Goal: Information Seeking & Learning: Find specific fact

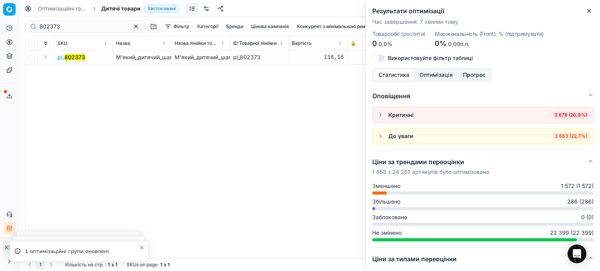
click at [587, 8] on icon "button" at bounding box center [588, 11] width 6 height 6
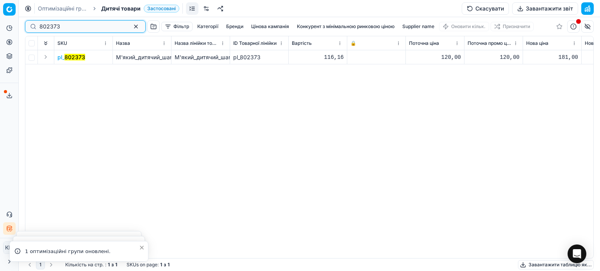
drag, startPoint x: 14, startPoint y: 29, endPoint x: 0, endPoint y: 32, distance: 13.9
click at [0, 32] on div "Pricing platform Аналітика Цінова оптимізація Асортимент продукції Шаблони Серв…" at bounding box center [300, 135] width 600 height 271
paste input "461300"
type input "461300"
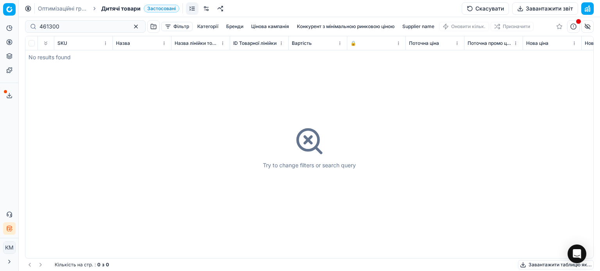
click at [120, 8] on span "Дитячі товари" at bounding box center [120, 9] width 39 height 8
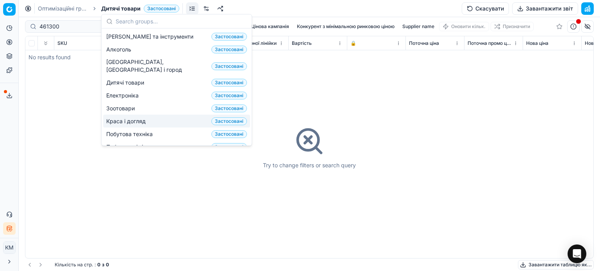
click at [126, 117] on span "Краса і догляд" at bounding box center [127, 121] width 43 height 8
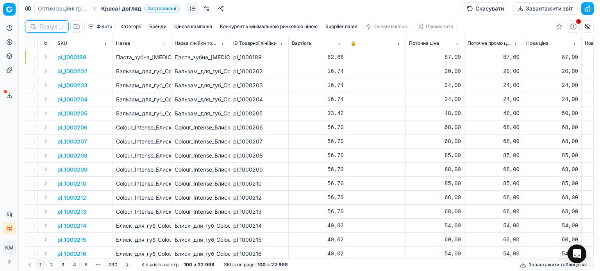
click at [47, 27] on input at bounding box center [51, 27] width 24 height 8
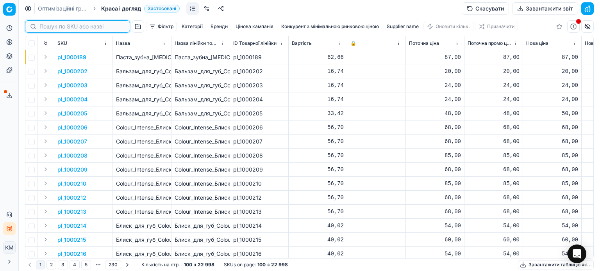
paste input "461300"
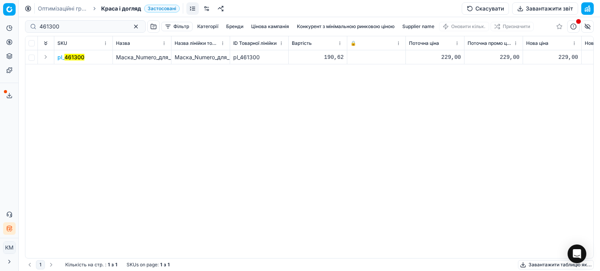
click at [81, 57] on mark "461300" at bounding box center [74, 57] width 20 height 7
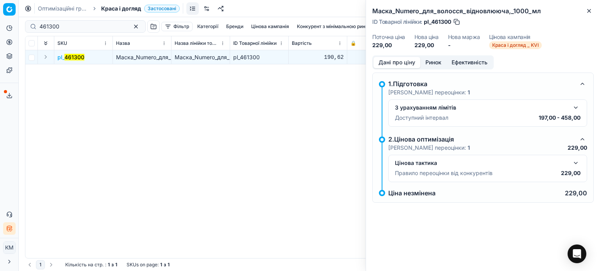
drag, startPoint x: 437, startPoint y: 60, endPoint x: 434, endPoint y: 70, distance: 10.6
click at [437, 60] on button "Ринок" at bounding box center [433, 62] width 26 height 11
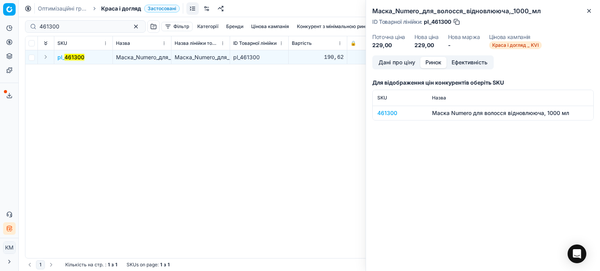
click at [392, 111] on div "461300" at bounding box center [399, 113] width 45 height 8
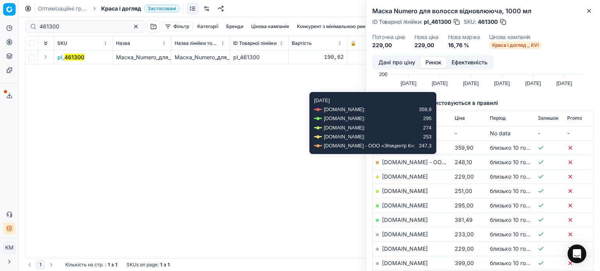
scroll to position [78, 0]
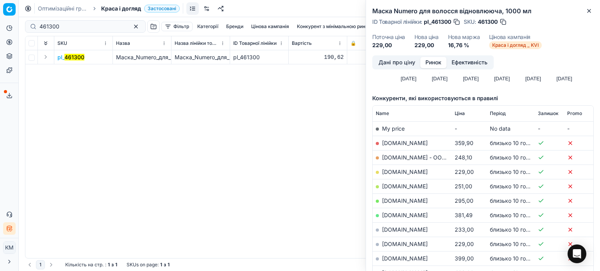
click at [395, 170] on link "[DOMAIN_NAME]" at bounding box center [405, 172] width 46 height 7
drag, startPoint x: 591, startPoint y: 11, endPoint x: 547, endPoint y: 24, distance: 45.1
click at [590, 11] on icon "button" at bounding box center [588, 11] width 6 height 6
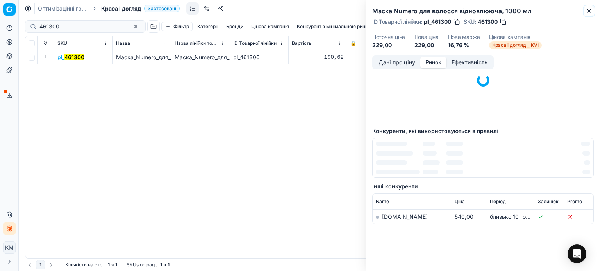
scroll to position [48, 0]
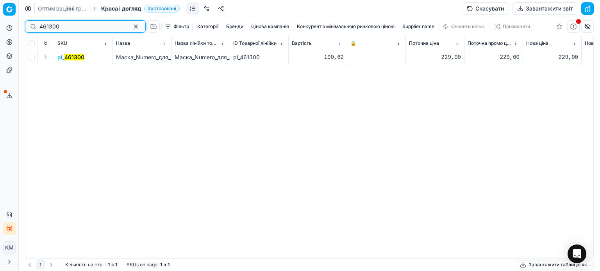
drag, startPoint x: 21, startPoint y: 29, endPoint x: 0, endPoint y: 28, distance: 21.1
click at [7, 29] on div "Pricing platform Аналітика Цінова оптимізація Асортимент продукції Шаблони Серв…" at bounding box center [300, 135] width 600 height 271
paste input "70549"
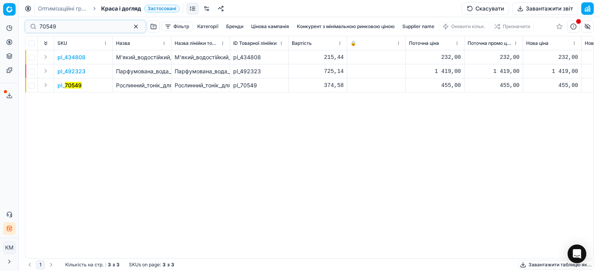
click at [73, 87] on mark "70549" at bounding box center [73, 85] width 17 height 7
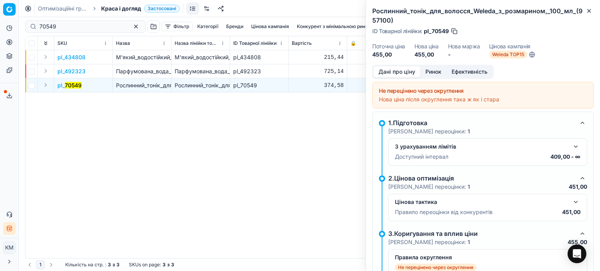
click at [433, 73] on button "Ринок" at bounding box center [433, 71] width 26 height 11
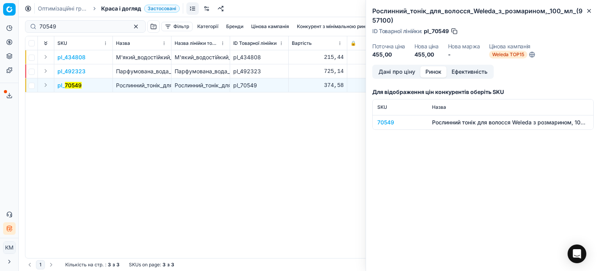
click at [391, 121] on div "70549" at bounding box center [399, 123] width 45 height 8
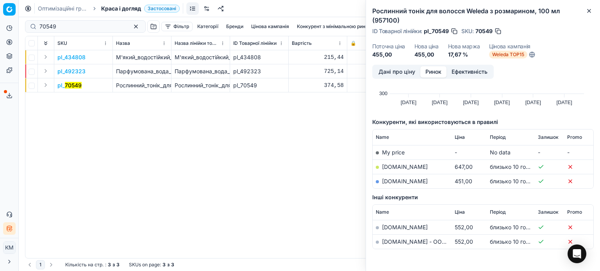
scroll to position [39, 0]
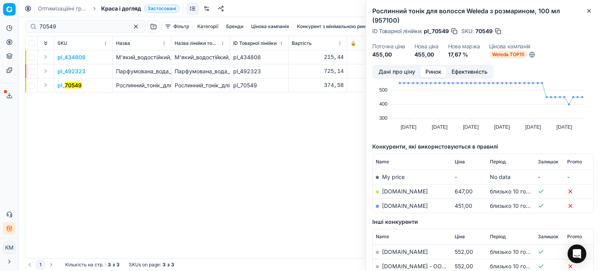
click at [403, 205] on link "[DOMAIN_NAME]" at bounding box center [405, 206] width 46 height 7
click at [589, 12] on icon "button" at bounding box center [588, 10] width 3 height 3
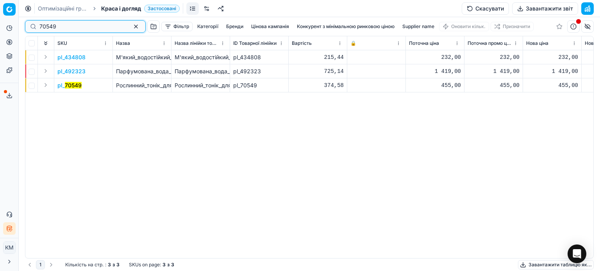
drag, startPoint x: 64, startPoint y: 27, endPoint x: 0, endPoint y: 21, distance: 64.3
click at [0, 21] on div "Pricing platform Аналітика Цінова оптимізація Асортимент продукції Шаблони Серв…" at bounding box center [300, 135] width 600 height 271
paste input "831234"
type input "831234"
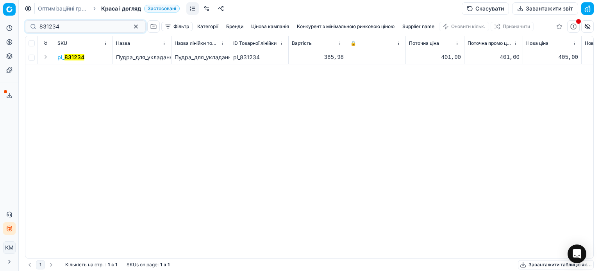
click at [78, 58] on mark "831234" at bounding box center [74, 57] width 20 height 7
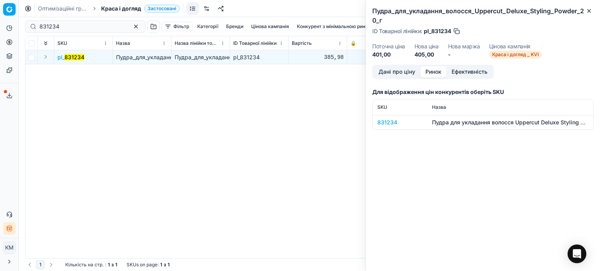
click at [436, 70] on button "Ринок" at bounding box center [433, 71] width 26 height 11
click at [393, 120] on div "831234" at bounding box center [399, 123] width 45 height 8
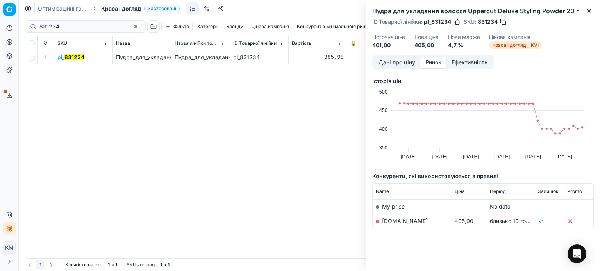
click at [402, 224] on link "[DOMAIN_NAME]" at bounding box center [405, 221] width 46 height 7
